Goal: Entertainment & Leisure: Consume media (video, audio)

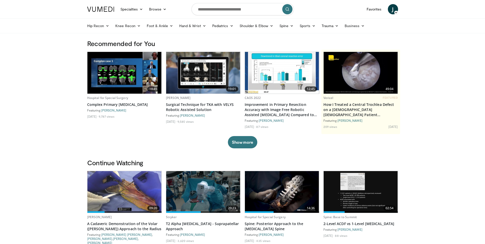
click at [139, 192] on img at bounding box center [124, 192] width 74 height 42
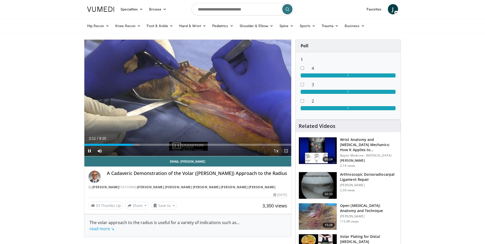
click at [285, 152] on span "Video Player" at bounding box center [286, 151] width 10 height 10
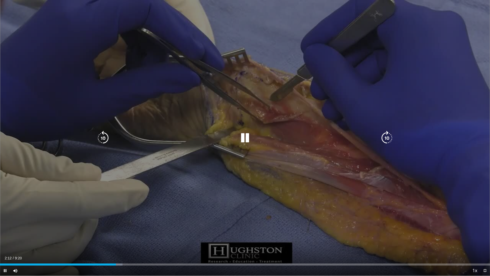
click at [261, 158] on div "10 seconds Tap to unmute" at bounding box center [245, 138] width 490 height 276
click at [300, 140] on div "Video Player" at bounding box center [245, 138] width 294 height 10
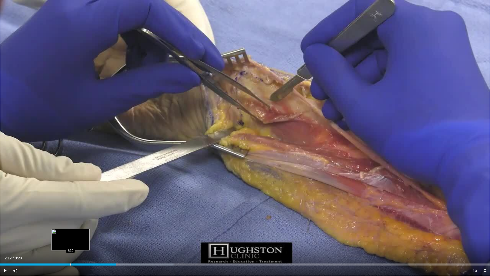
click at [70, 243] on div "Progress Bar" at bounding box center [70, 264] width 1 height 2
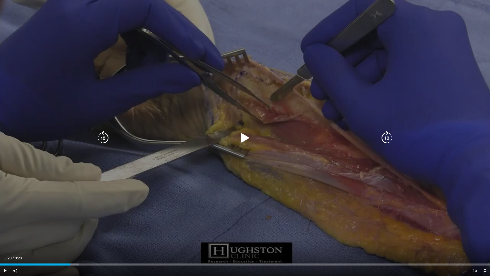
click at [159, 170] on div "10 seconds Tap to unmute" at bounding box center [245, 138] width 490 height 276
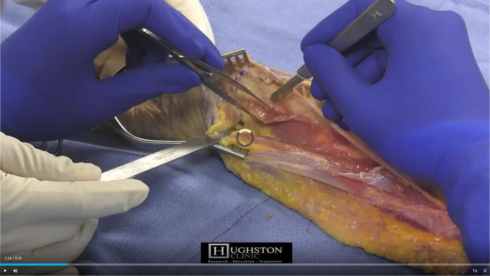
drag, startPoint x: 67, startPoint y: 263, endPoint x: 28, endPoint y: 260, distance: 38.7
click at [28, 243] on div "Current Time 1:16 / Duration 9:20 Play Skip Backward Skip Forward Mute Loaded :…" at bounding box center [245, 270] width 490 height 10
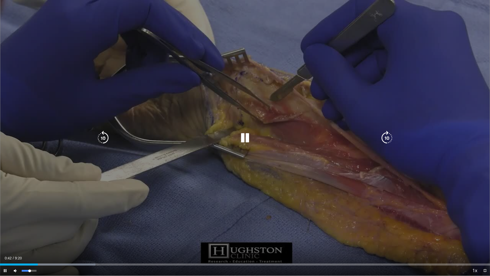
drag, startPoint x: 37, startPoint y: 272, endPoint x: 30, endPoint y: 270, distance: 7.1
click at [30, 243] on div "Volume Level" at bounding box center [26, 271] width 8 height 2
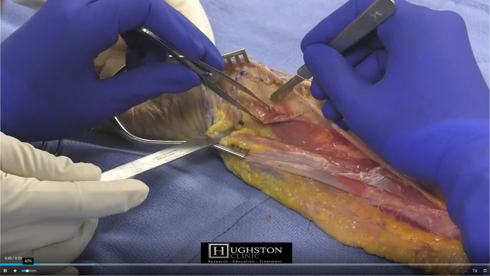
click at [27, 243] on div "Volume Level" at bounding box center [25, 271] width 6 height 2
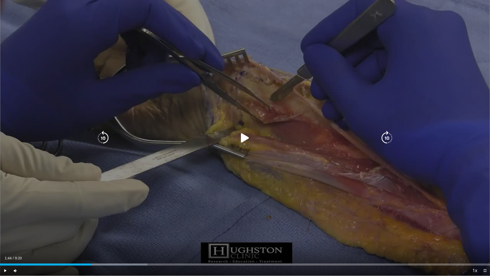
click at [104, 137] on icon "Video Player" at bounding box center [103, 138] width 14 height 14
click at [242, 136] on icon "Video Player" at bounding box center [245, 138] width 14 height 14
click at [188, 173] on div "10 seconds Tap to unmute" at bounding box center [245, 138] width 490 height 276
click at [106, 131] on icon "Video Player" at bounding box center [103, 138] width 14 height 14
click at [244, 138] on icon "Video Player" at bounding box center [245, 138] width 14 height 14
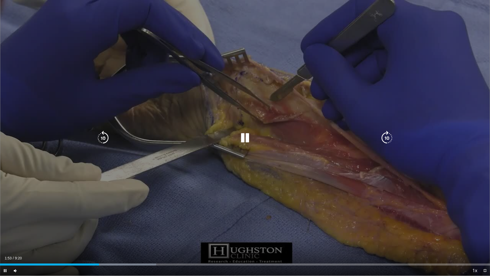
click at [243, 134] on icon "Video Player" at bounding box center [245, 138] width 14 height 14
drag, startPoint x: 242, startPoint y: 140, endPoint x: 245, endPoint y: 139, distance: 2.8
click at [244, 139] on icon "Video Player" at bounding box center [245, 138] width 14 height 14
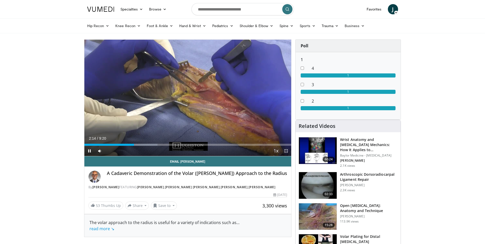
click at [285, 149] on span "Video Player" at bounding box center [286, 151] width 10 height 10
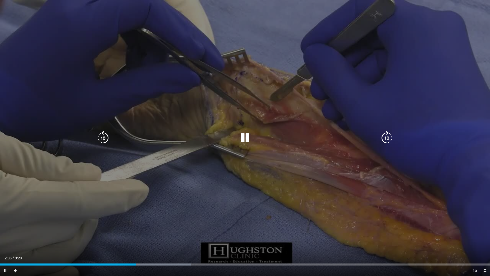
click at [246, 135] on icon "Video Player" at bounding box center [245, 138] width 14 height 14
click at [251, 139] on icon "Video Player" at bounding box center [245, 138] width 14 height 14
click at [240, 136] on icon "Video Player" at bounding box center [245, 138] width 14 height 14
click at [291, 177] on div "20 seconds Tap to unmute" at bounding box center [245, 138] width 490 height 276
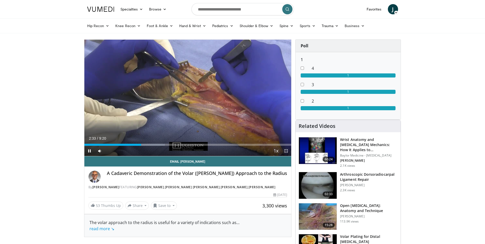
click at [285, 154] on span "Video Player" at bounding box center [286, 151] width 10 height 10
click at [284, 150] on span "Video Player" at bounding box center [286, 151] width 10 height 10
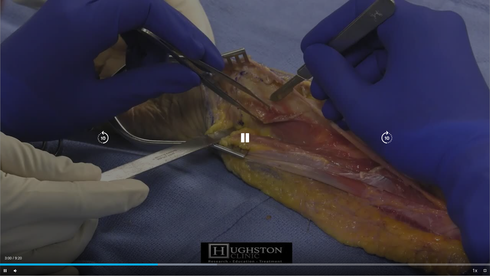
click at [249, 140] on icon "Video Player" at bounding box center [245, 138] width 14 height 14
click at [251, 139] on icon "Video Player" at bounding box center [245, 138] width 14 height 14
click at [108, 135] on icon "Video Player" at bounding box center [103, 138] width 14 height 14
click at [104, 139] on icon "Video Player" at bounding box center [103, 138] width 14 height 14
click at [316, 145] on div "10 seconds Tap to unmute" at bounding box center [245, 138] width 490 height 276
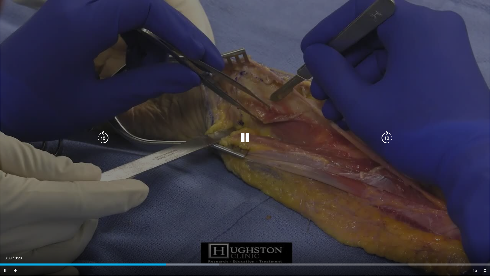
click at [245, 142] on icon "Video Player" at bounding box center [245, 138] width 14 height 14
click at [249, 137] on icon "Video Player" at bounding box center [245, 138] width 14 height 14
click at [100, 140] on icon "Video Player" at bounding box center [103, 138] width 14 height 14
click at [246, 140] on icon "Video Player" at bounding box center [245, 138] width 14 height 14
click at [243, 140] on icon "Video Player" at bounding box center [245, 138] width 14 height 14
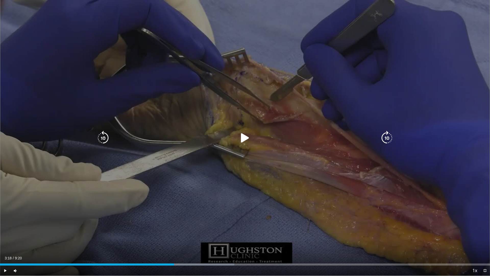
click at [242, 143] on icon "Video Player" at bounding box center [245, 138] width 14 height 14
drag, startPoint x: 250, startPoint y: 138, endPoint x: 279, endPoint y: 137, distance: 29.1
click at [250, 138] on icon "Video Player" at bounding box center [245, 138] width 14 height 14
click at [246, 140] on icon "Video Player" at bounding box center [245, 138] width 14 height 14
click at [288, 139] on div "Video Player" at bounding box center [245, 138] width 294 height 10
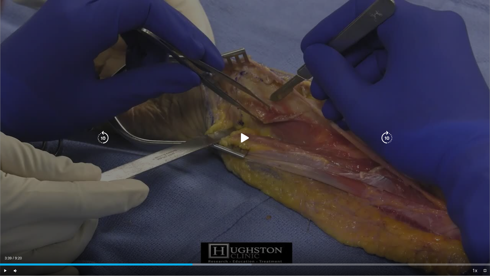
click at [246, 136] on icon "Video Player" at bounding box center [245, 138] width 14 height 14
click at [103, 137] on icon "Video Player" at bounding box center [103, 138] width 14 height 14
click at [249, 138] on icon "Video Player" at bounding box center [245, 138] width 14 height 14
click at [247, 138] on icon "Video Player" at bounding box center [245, 138] width 14 height 14
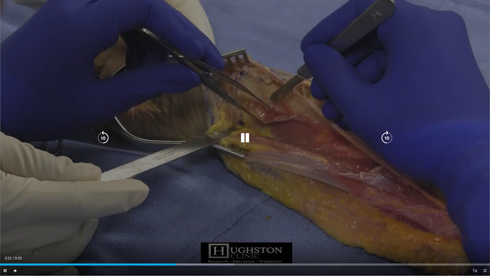
click at [111, 139] on div "Video Player" at bounding box center [245, 138] width 294 height 10
click at [106, 140] on icon "Video Player" at bounding box center [103, 138] width 14 height 14
click at [248, 139] on icon "Video Player" at bounding box center [245, 138] width 14 height 14
click at [244, 141] on icon "Video Player" at bounding box center [245, 138] width 14 height 14
click at [236, 135] on div "Video Player" at bounding box center [245, 138] width 294 height 10
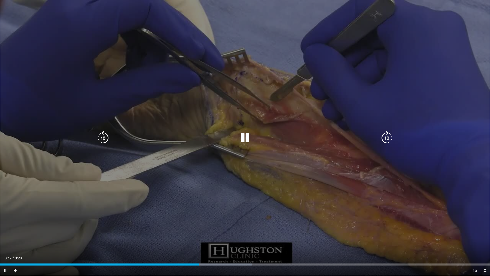
click at [244, 138] on icon "Video Player" at bounding box center [245, 138] width 14 height 14
click at [246, 143] on icon "Video Player" at bounding box center [245, 138] width 14 height 14
click at [243, 139] on icon "Video Player" at bounding box center [245, 138] width 14 height 14
click at [240, 136] on icon "Video Player" at bounding box center [245, 138] width 14 height 14
click at [254, 138] on div "Video Player" at bounding box center [245, 138] width 294 height 10
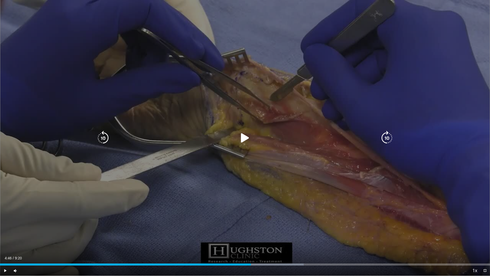
click at [238, 140] on icon "Video Player" at bounding box center [245, 138] width 14 height 14
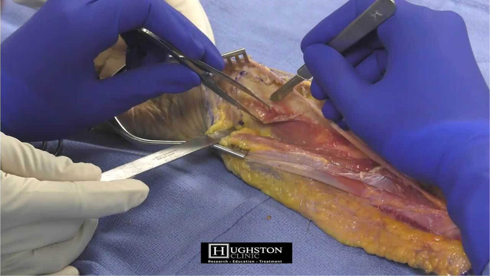
click at [119, 166] on div "Comments 1 J Add images and documents Browse for files to upload or drag and dr…" at bounding box center [190, 163] width 207 height 61
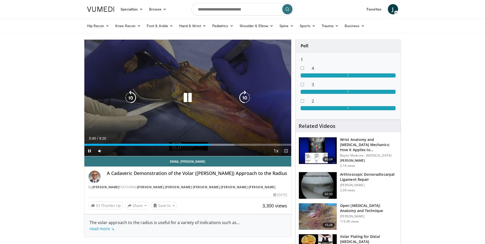
click at [286, 152] on span "Video Player" at bounding box center [286, 151] width 10 height 10
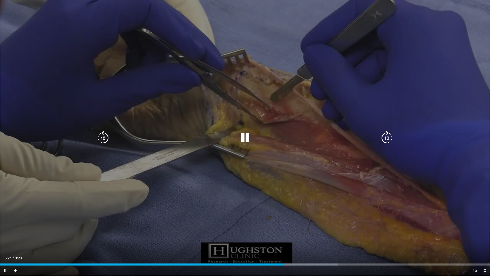
click at [247, 134] on icon "Video Player" at bounding box center [245, 138] width 14 height 14
click at [97, 135] on icon "Video Player" at bounding box center [103, 138] width 14 height 14
click at [248, 130] on div "10 seconds Tap to unmute" at bounding box center [245, 138] width 490 height 276
click at [103, 135] on icon "Video Player" at bounding box center [103, 138] width 14 height 14
click at [241, 137] on icon "Video Player" at bounding box center [245, 138] width 14 height 14
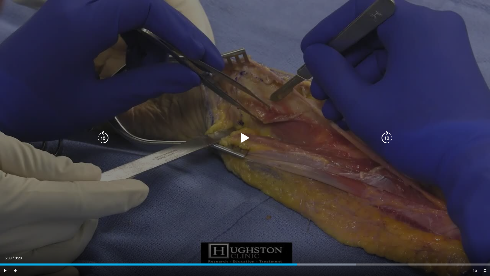
click at [247, 141] on icon "Video Player" at bounding box center [245, 138] width 14 height 14
click at [242, 138] on icon "Video Player" at bounding box center [245, 138] width 14 height 14
click at [242, 139] on icon "Video Player" at bounding box center [245, 138] width 14 height 14
drag, startPoint x: 40, startPoint y: 53, endPoint x: 147, endPoint y: 119, distance: 125.5
click at [147, 121] on div "10 seconds Tap to unmute" at bounding box center [245, 138] width 490 height 276
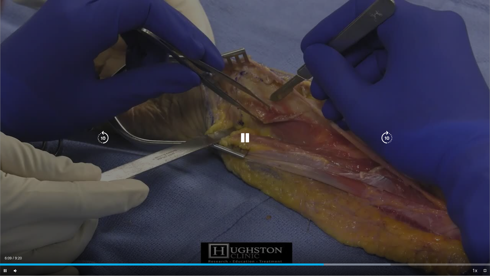
click at [243, 135] on icon "Video Player" at bounding box center [245, 138] width 14 height 14
click at [243, 140] on div "Video Player" at bounding box center [245, 138] width 294 height 10
click at [244, 139] on icon "Video Player" at bounding box center [245, 138] width 14 height 14
click at [245, 142] on icon "Video Player" at bounding box center [245, 138] width 14 height 14
click at [242, 139] on icon "Video Player" at bounding box center [245, 138] width 14 height 14
